Goal: Task Accomplishment & Management: Manage account settings

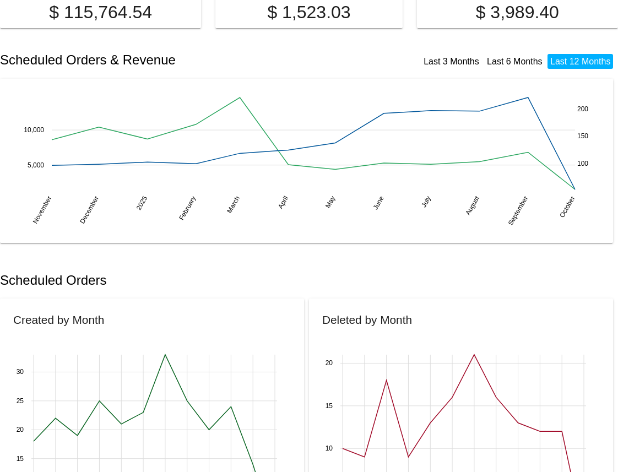
scroll to position [161, 0]
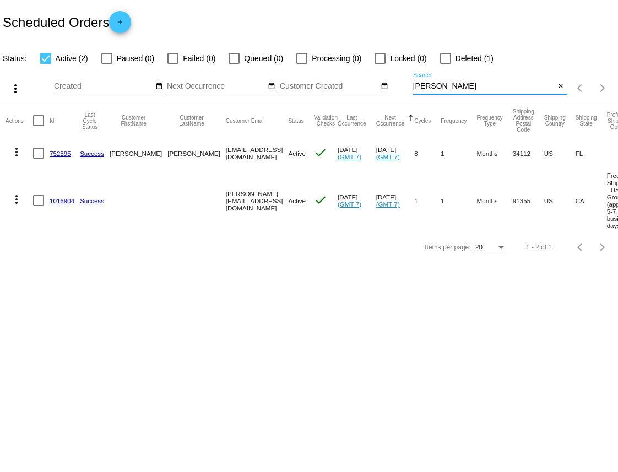
click at [436, 82] on input "lucas" at bounding box center [484, 86] width 142 height 9
type input "farrington"
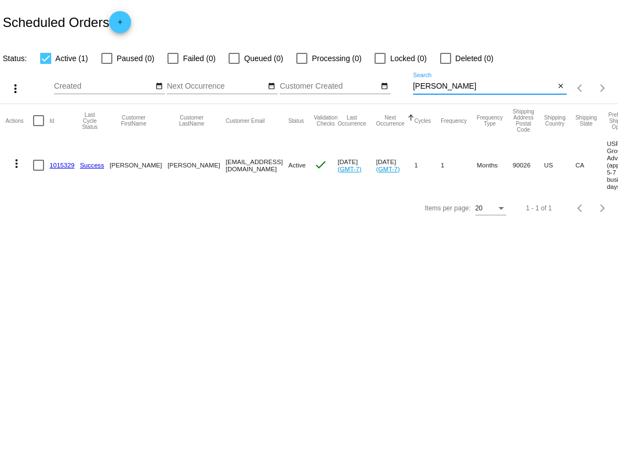
click at [63, 167] on link "1015329" at bounding box center [62, 164] width 25 height 7
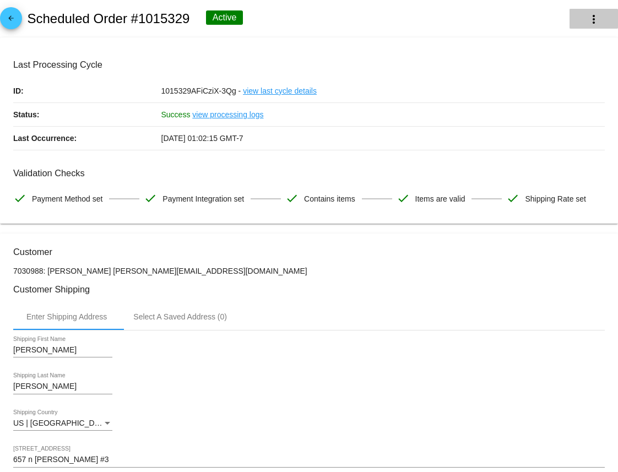
click at [587, 15] on mat-icon "more_vert" at bounding box center [593, 19] width 13 height 13
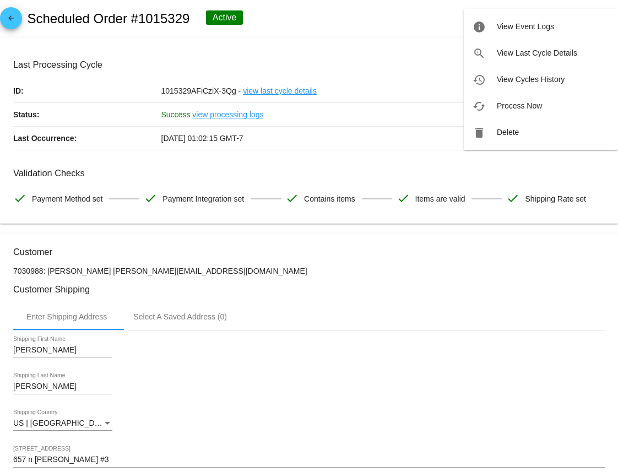
click at [350, 37] on div at bounding box center [309, 236] width 618 height 472
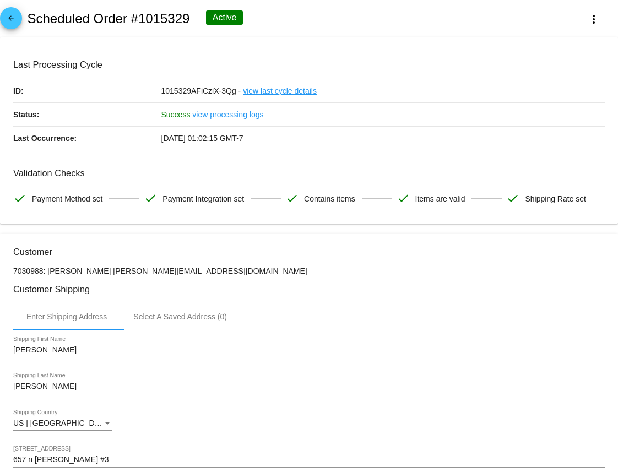
click at [6, 29] on span "arrow_back" at bounding box center [10, 20] width 13 height 27
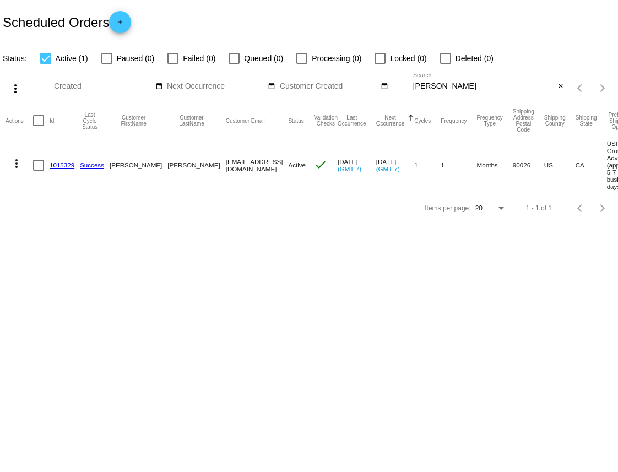
click at [14, 158] on button "more_vert" at bounding box center [17, 163] width 22 height 22
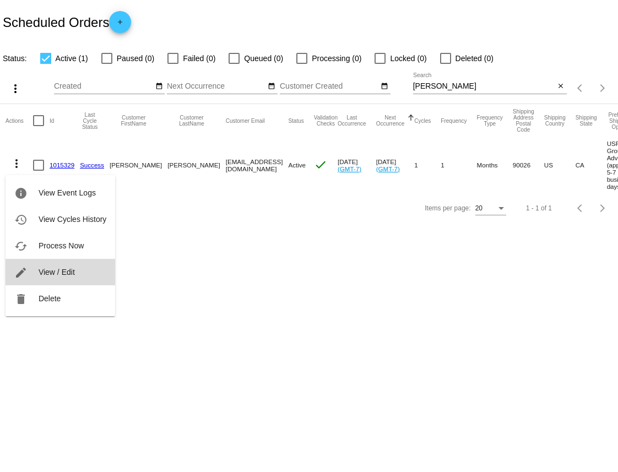
click at [46, 279] on button "edit View / Edit" at bounding box center [61, 272] width 110 height 26
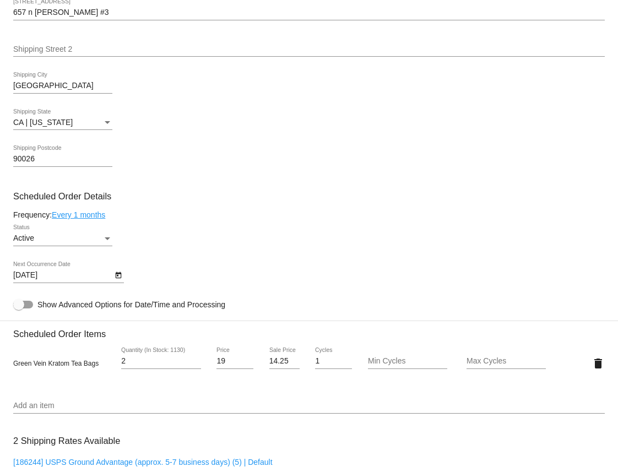
scroll to position [451, 0]
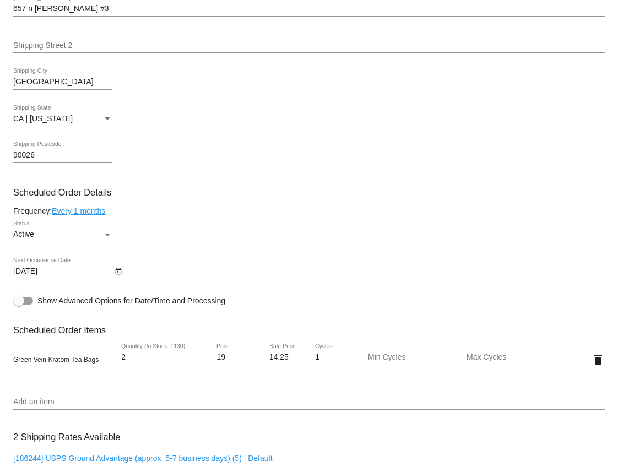
click at [101, 239] on div "Active" at bounding box center [57, 234] width 89 height 9
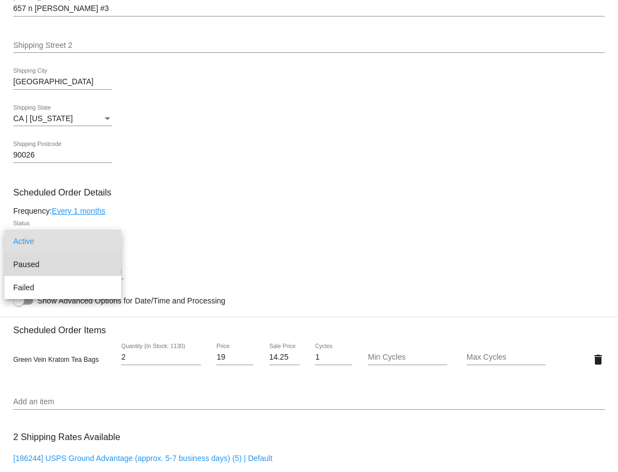
click at [59, 260] on span "Paused" at bounding box center [62, 264] width 99 height 23
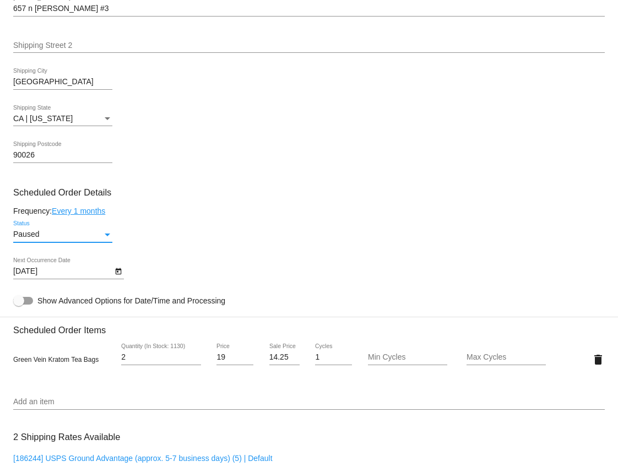
scroll to position [873, 0]
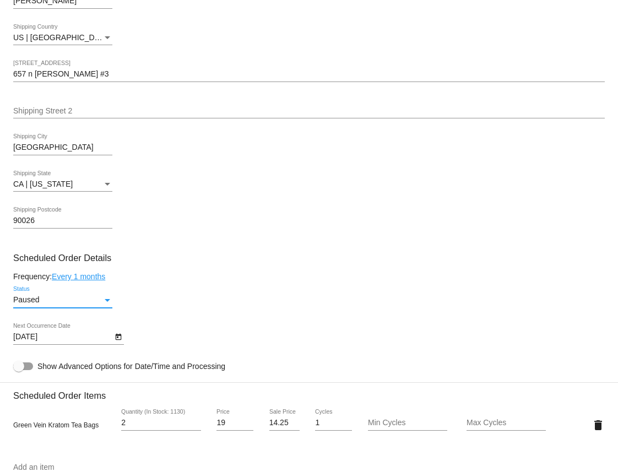
scroll to position [0, 0]
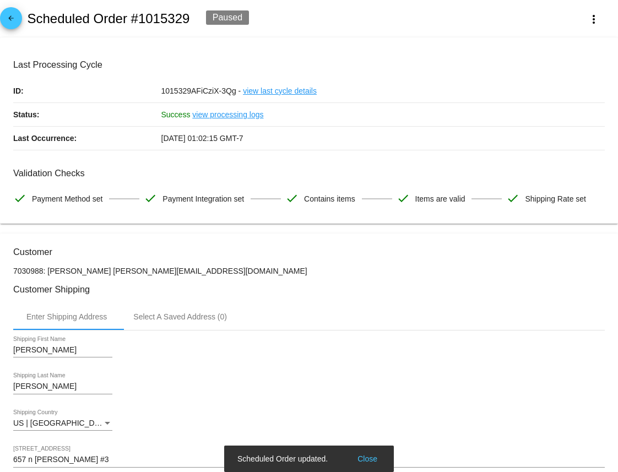
click at [17, 21] on mat-icon "arrow_back" at bounding box center [10, 20] width 13 height 13
